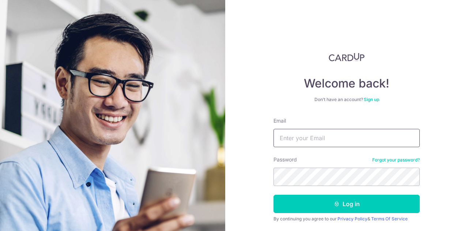
click at [339, 134] on input "Email" at bounding box center [347, 138] width 146 height 18
type input "[EMAIL_ADDRESS][DOMAIN_NAME]"
click at [274, 195] on button "Log in" at bounding box center [347, 204] width 146 height 18
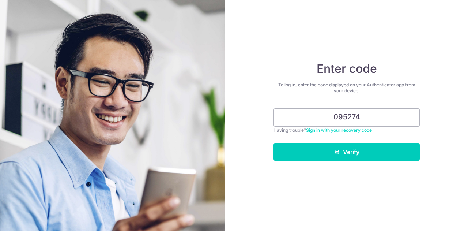
type input "095274"
click at [274, 143] on button "Verify" at bounding box center [347, 152] width 146 height 18
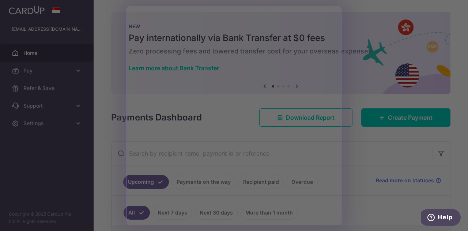
click at [373, 90] on div at bounding box center [236, 116] width 473 height 233
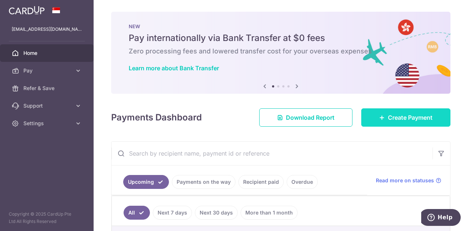
click at [394, 120] on span "Create Payment" at bounding box center [410, 117] width 45 height 9
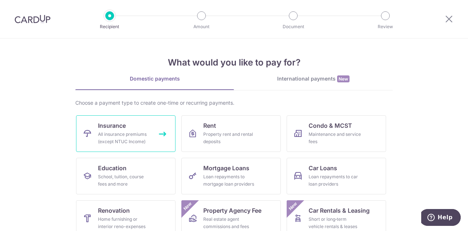
click at [137, 143] on div "All insurance premiums (except NTUC Income)" at bounding box center [124, 138] width 53 height 15
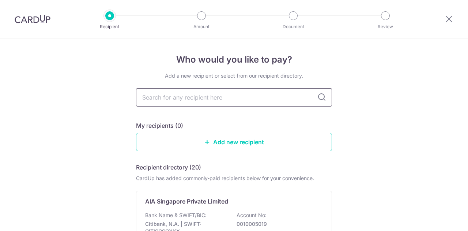
click at [252, 101] on input "text" at bounding box center [234, 97] width 196 height 18
type input "aia"
click at [323, 99] on icon at bounding box center [322, 97] width 9 height 9
click at [318, 96] on icon at bounding box center [322, 97] width 9 height 9
click at [308, 99] on input "aia" at bounding box center [234, 97] width 196 height 18
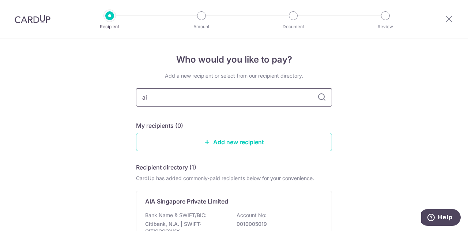
type input "ai"
type input "aia"
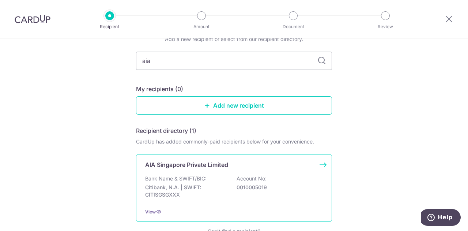
click at [255, 181] on p "Account No:" at bounding box center [252, 178] width 30 height 7
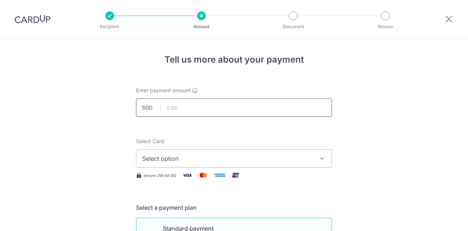
click at [218, 108] on input "text" at bounding box center [234, 107] width 196 height 18
type input "999.60"
click at [216, 160] on span "Select option" at bounding box center [227, 158] width 171 height 9
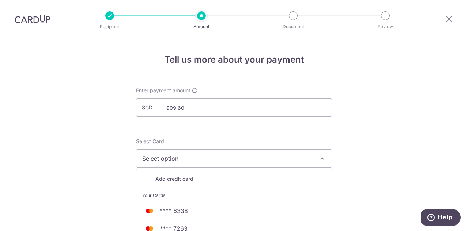
scroll to position [37, 0]
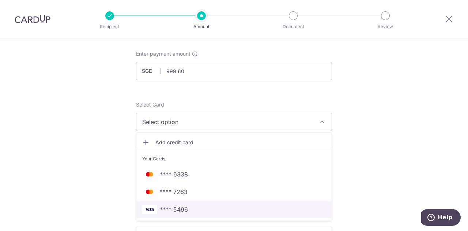
click at [204, 207] on span "**** 5496" at bounding box center [234, 209] width 184 height 9
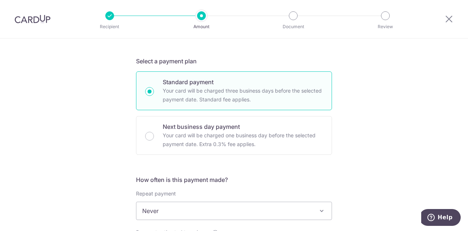
scroll to position [183, 0]
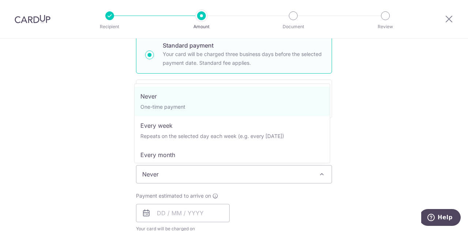
click at [199, 177] on span "Never" at bounding box center [233, 174] width 195 height 18
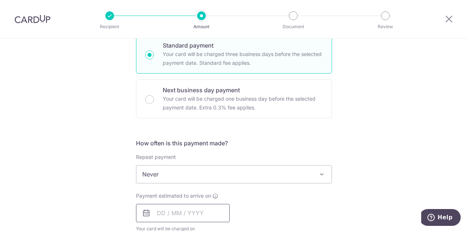
click at [188, 206] on input "text" at bounding box center [183, 213] width 94 height 18
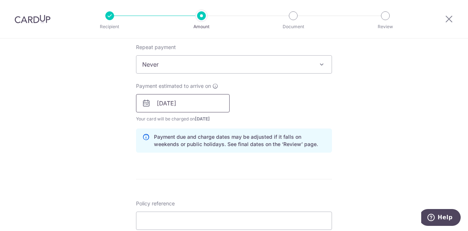
click at [203, 106] on input "14/08/2025" at bounding box center [183, 103] width 94 height 18
click at [163, 106] on input "14/08/2025" at bounding box center [183, 103] width 94 height 18
click at [161, 104] on input "14/08/2025" at bounding box center [183, 103] width 94 height 18
type input "13/08/2025"
click at [190, 120] on span "Your card will be charged on 11/08/2025 for the first payment" at bounding box center [183, 118] width 94 height 7
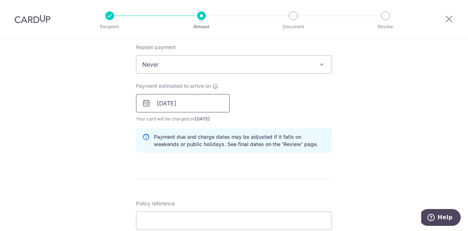
click at [189, 109] on input "13/08/2025" at bounding box center [183, 103] width 94 height 18
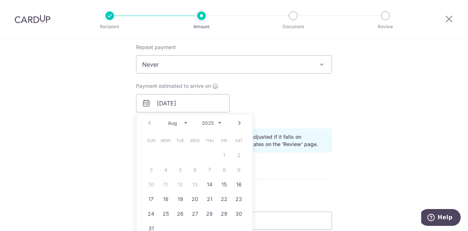
click at [193, 185] on table "Sun Mon Tue Wed Thu Fri Sat 1 2 3 4 5 6 7 8 9 10 11 12 13 14 15 16 17 18 19 20 …" at bounding box center [195, 184] width 102 height 102
click at [278, 121] on div "Payment estimated to arrive on 13/08/2025 Prev Next Aug Sep Oct Nov Dec 2025 20…" at bounding box center [234, 102] width 205 height 40
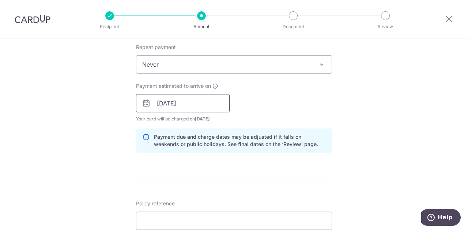
click at [191, 101] on input "13/08/2025" at bounding box center [183, 103] width 94 height 18
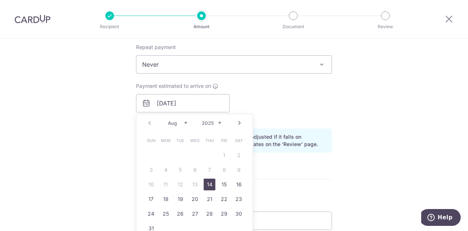
click at [191, 185] on table "Sun Mon Tue Wed Thu Fri Sat 1 2 3 4 5 6 7 8 9 10 11 12 13 14 15 16 17 18 19 20 …" at bounding box center [195, 184] width 102 height 102
click at [279, 103] on div "Payment estimated to arrive on 13/08/2025 Prev Next Aug Sep Oct Nov Dec 2025 20…" at bounding box center [234, 102] width 205 height 40
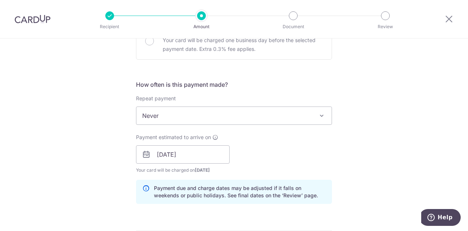
scroll to position [168, 0]
